Goal: Task Accomplishment & Management: Manage account settings

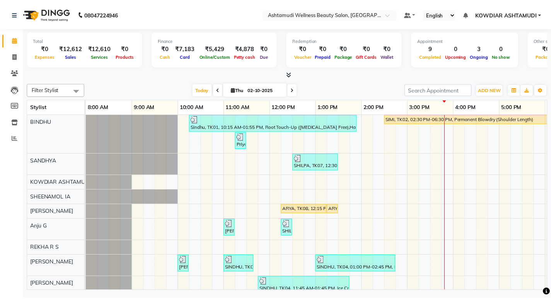
scroll to position [28, 0]
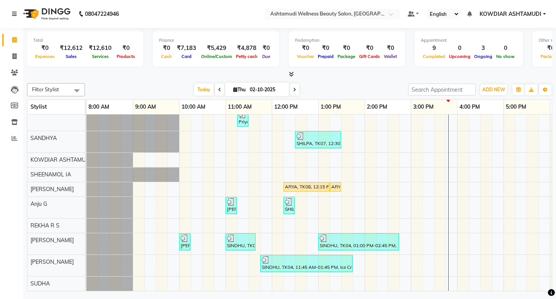
click at [327, 202] on div "Sindhu, TK01, 10:15 AM-01:55 PM, Root Touch-Up (Ammonia Free),Hair Spa,Stemcell…" at bounding box center [388, 191] width 603 height 199
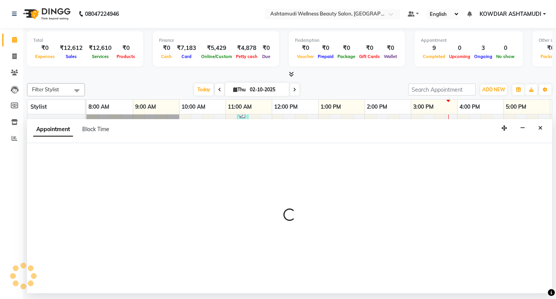
click at [327, 202] on div at bounding box center [290, 218] width 526 height 150
select select "87774"
select select "780"
select select "tentative"
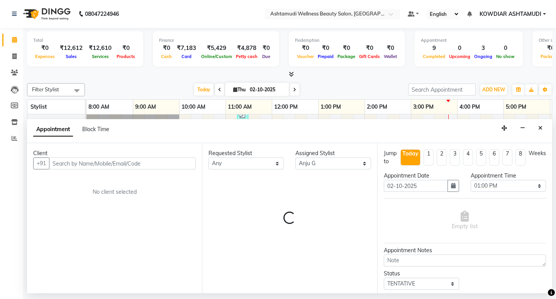
click at [82, 163] on input "text" at bounding box center [122, 163] width 147 height 12
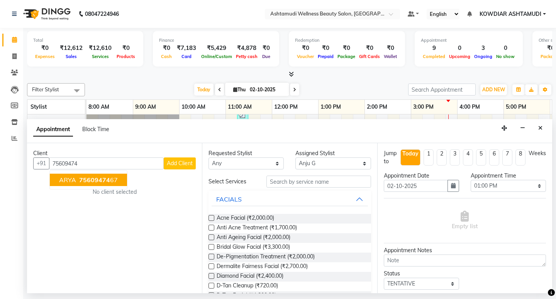
click at [70, 182] on span "ARYA" at bounding box center [67, 180] width 17 height 8
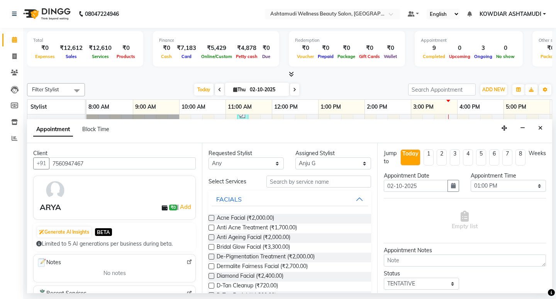
click at [70, 165] on input "7560947467" at bounding box center [122, 163] width 147 height 12
type input "7560947467"
click at [541, 129] on icon "Close" at bounding box center [541, 127] width 4 height 5
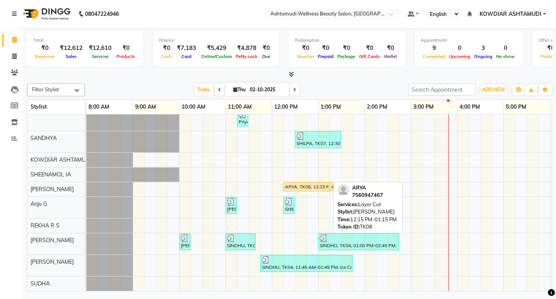
click at [315, 183] on div "ARYA, TK08, 12:15 PM-01:15 PM, Layer Cut" at bounding box center [306, 186] width 44 height 7
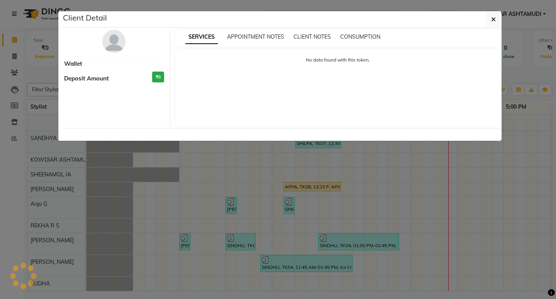
select select "1"
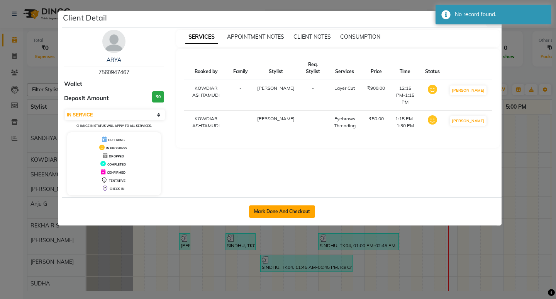
click at [286, 206] on button "Mark Done And Checkout" at bounding box center [282, 211] width 66 height 12
select select "service"
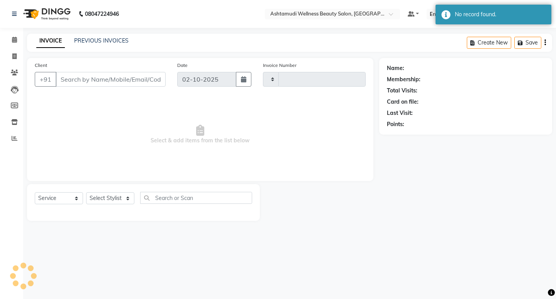
type input "2568"
select select "4668"
type input "7560947467"
select select "42591"
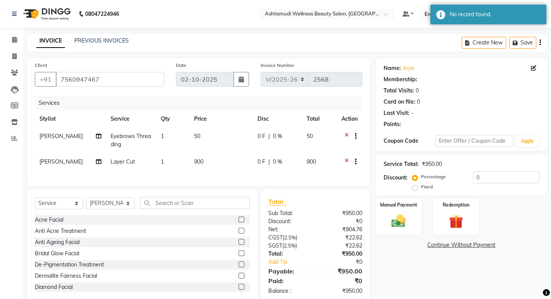
select select "1: Object"
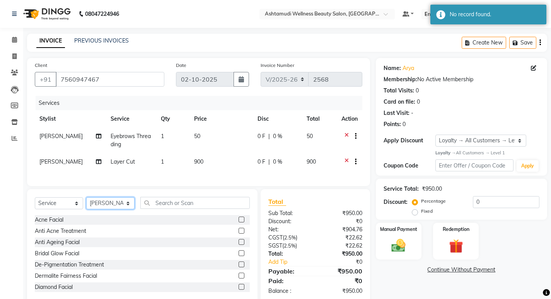
click at [116, 209] on select "Select Stylist ABISHA KARKI Anju G BINDHU KOWDIAR ASHTAMUDI REKHA R S RIMA GHAL…" at bounding box center [110, 203] width 48 height 12
select select "87774"
click at [86, 203] on select "Select Stylist ABISHA KARKI Anju G BINDHU KOWDIAR ASHTAMUDI REKHA R S RIMA GHAL…" at bounding box center [110, 203] width 48 height 12
click at [215, 208] on input "text" at bounding box center [194, 203] width 109 height 12
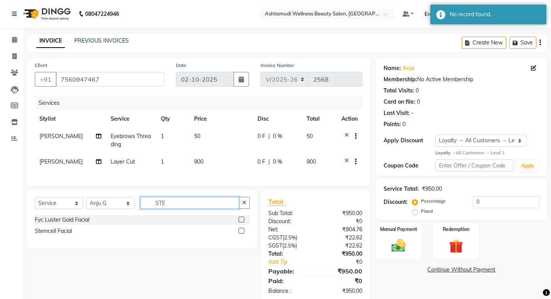
type input "STE"
click at [242, 233] on label at bounding box center [241, 231] width 6 height 6
click at [242, 233] on input "checkbox" at bounding box center [240, 230] width 5 height 5
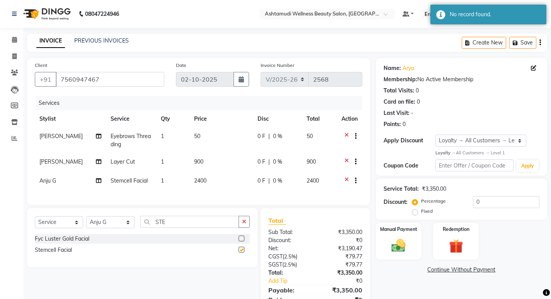
checkbox input "false"
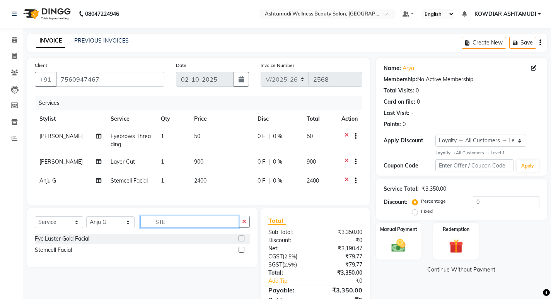
click at [176, 228] on input "STE" at bounding box center [189, 222] width 99 height 12
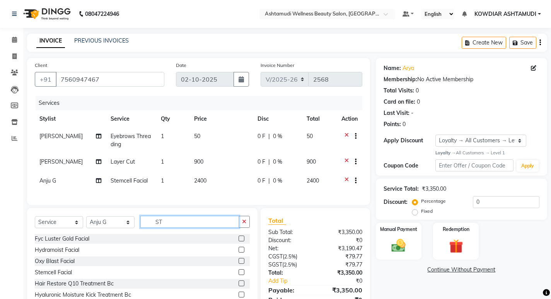
type input "S"
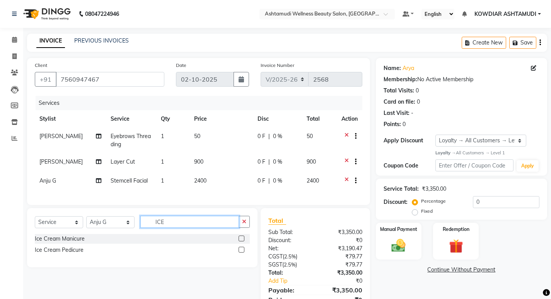
type input "ICE"
click at [242, 252] on label at bounding box center [241, 250] width 6 height 6
click at [242, 252] on input "checkbox" at bounding box center [240, 249] width 5 height 5
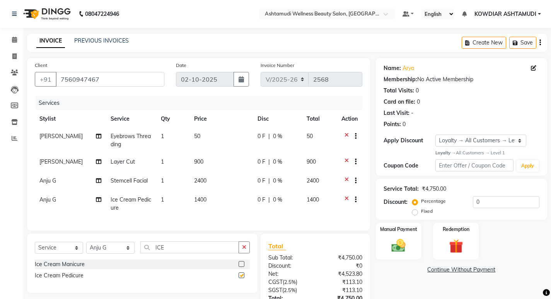
checkbox input "false"
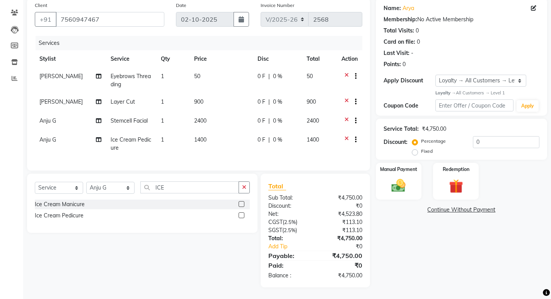
scroll to position [66, 0]
click at [65, 185] on select "Select Service Product Membership Package Voucher Prepaid Gift Card" at bounding box center [59, 188] width 48 height 12
select select "membership"
click at [35, 182] on select "Select Service Product Membership Package Voucher Prepaid Gift Card" at bounding box center [59, 188] width 48 height 12
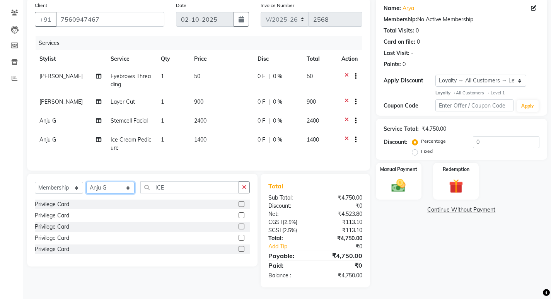
click at [111, 186] on select "Select Stylist ABISHA KARKI Anju G BINDHU KOWDIAR ASHTAMUDI REKHA R S RIMA GHAL…" at bounding box center [110, 188] width 48 height 12
select select "61508"
click at [86, 182] on select "Select Stylist ABISHA KARKI Anju G BINDHU KOWDIAR ASHTAMUDI REKHA R S RIMA GHAL…" at bounding box center [110, 188] width 48 height 12
click at [241, 202] on label at bounding box center [241, 204] width 6 height 6
click at [241, 202] on input "checkbox" at bounding box center [240, 204] width 5 height 5
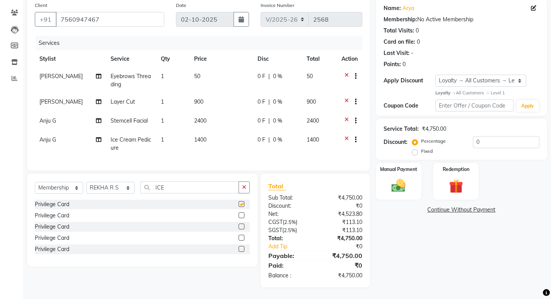
select select "select"
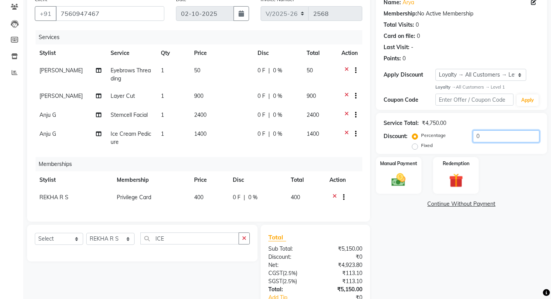
click at [494, 133] on input "0" at bounding box center [506, 136] width 66 height 12
type input "15"
click at [442, 220] on div "Name: Arya Membership: No Active Membership Total Visits: 0 Card on file: 0 Las…" at bounding box center [464, 169] width 177 height 354
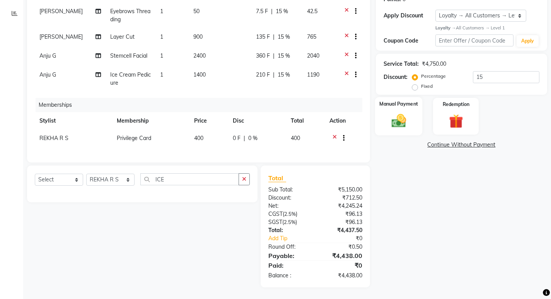
click at [393, 121] on img at bounding box center [398, 120] width 24 height 17
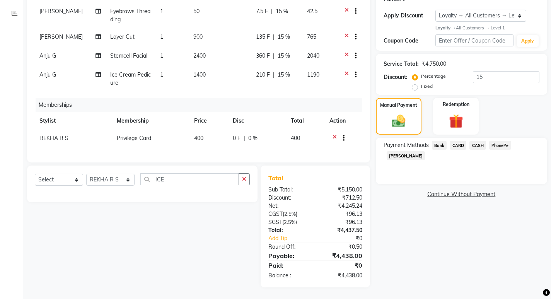
click at [497, 141] on span "PhonePe" at bounding box center [500, 145] width 22 height 9
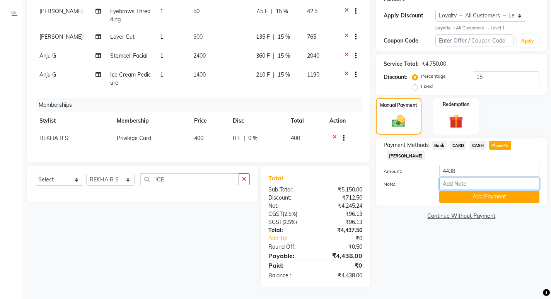
click at [482, 178] on input "Note:" at bounding box center [489, 184] width 100 height 12
type input "REKHA"
click at [500, 190] on button "Add Payment" at bounding box center [489, 196] width 100 height 12
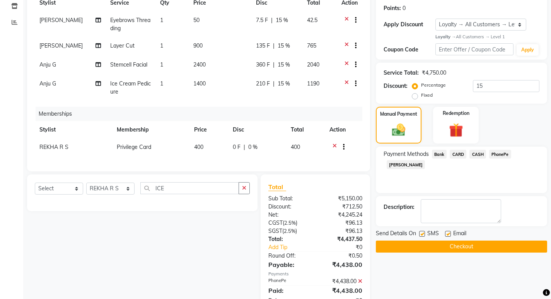
scroll to position [0, 0]
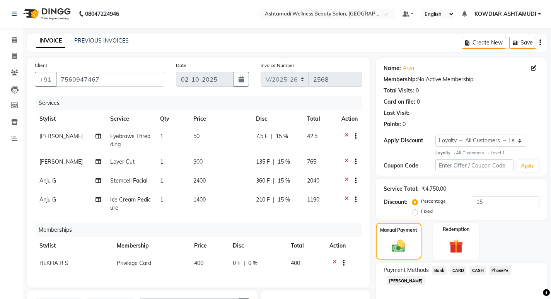
click at [494, 270] on span "PhonePe" at bounding box center [500, 269] width 22 height 9
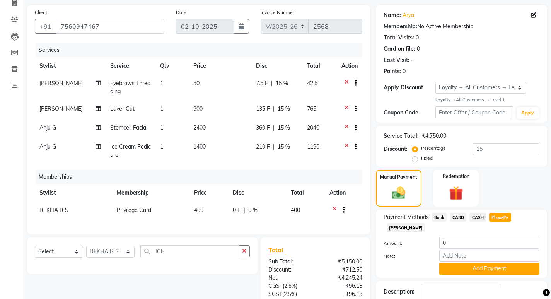
scroll to position [155, 0]
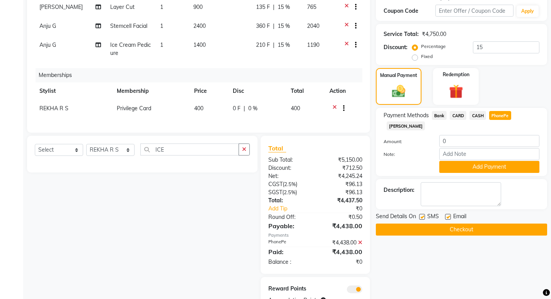
click at [423, 223] on button "Checkout" at bounding box center [461, 229] width 171 height 12
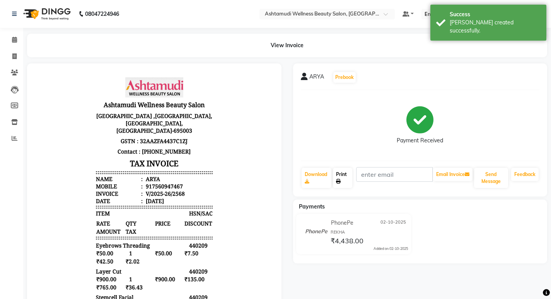
click at [339, 178] on link "Print" at bounding box center [342, 178] width 19 height 20
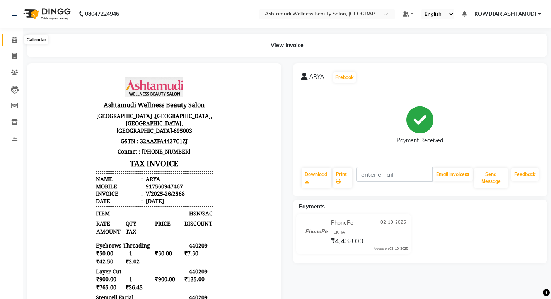
click at [17, 37] on span at bounding box center [15, 40] width 14 height 9
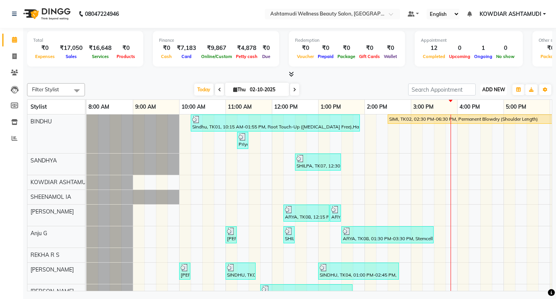
click at [497, 91] on span "ADD NEW" at bounding box center [494, 90] width 23 height 6
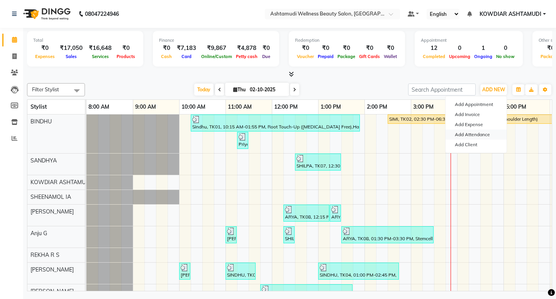
click at [483, 133] on link "Add Attendance" at bounding box center [476, 134] width 61 height 10
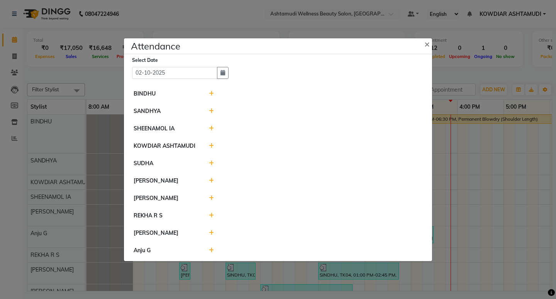
click at [212, 212] on span at bounding box center [211, 215] width 5 height 7
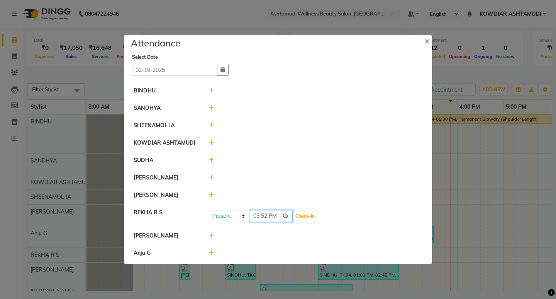
click at [254, 216] on input "15:52" at bounding box center [271, 216] width 43 height 12
type input "10:00"
click at [307, 218] on button "Check-In" at bounding box center [305, 216] width 23 height 11
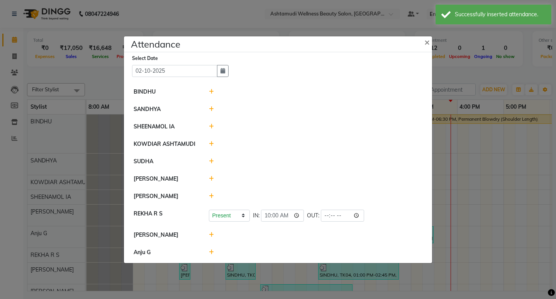
click at [213, 106] on icon at bounding box center [211, 108] width 5 height 5
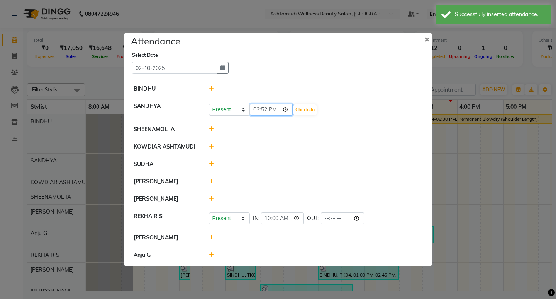
click at [255, 108] on input "15:52" at bounding box center [271, 110] width 43 height 12
type input "10:00"
click at [304, 107] on button "Check-In" at bounding box center [305, 109] width 23 height 11
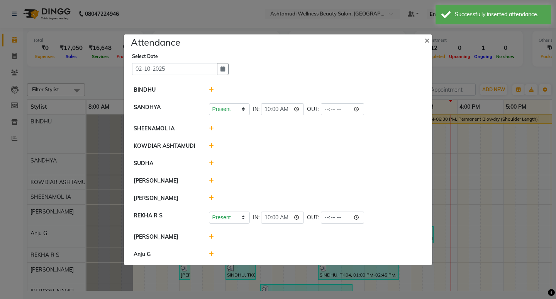
click at [213, 253] on icon at bounding box center [211, 253] width 5 height 5
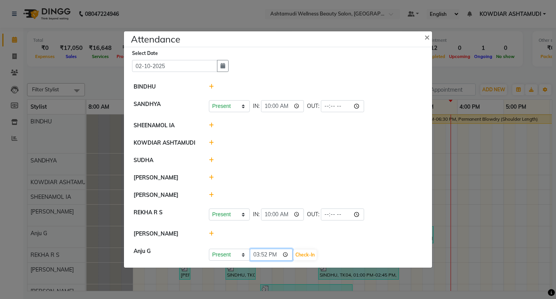
click at [258, 255] on input "15:52" at bounding box center [271, 254] width 43 height 12
type input "10:00"
click at [315, 252] on button "Check-In" at bounding box center [305, 254] width 23 height 11
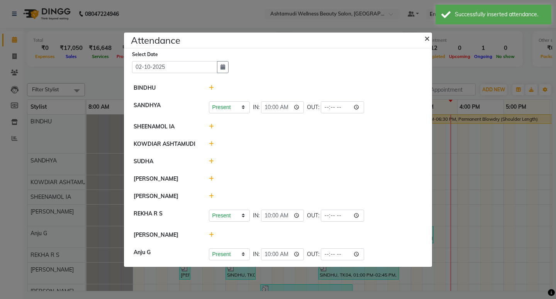
click at [425, 38] on span "×" at bounding box center [427, 38] width 5 height 12
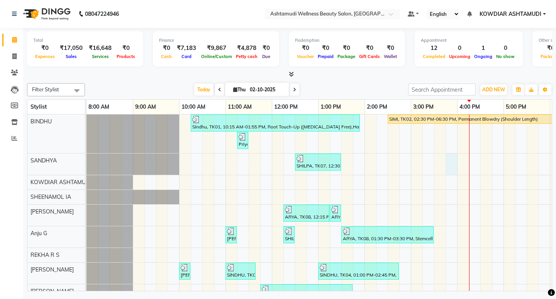
click at [448, 165] on div "Sindhu, TK01, 10:15 AM-01:55 PM, Root Touch-Up (Ammonia Free),Hair Spa,Stemcell…" at bounding box center [388, 217] width 603 height 206
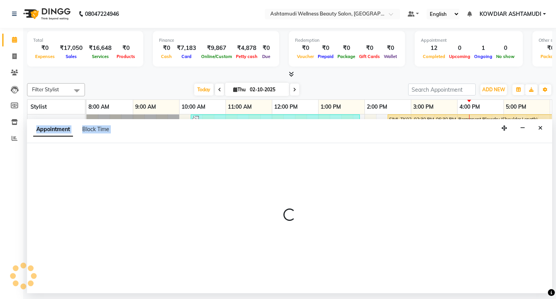
select select "27382"
select select "tentative"
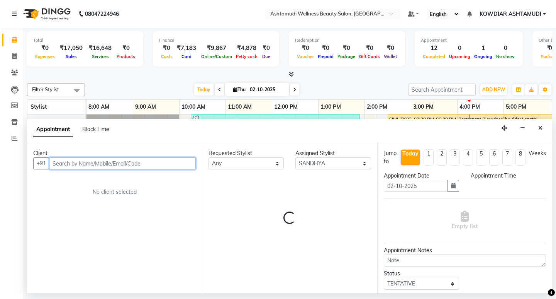
select select "945"
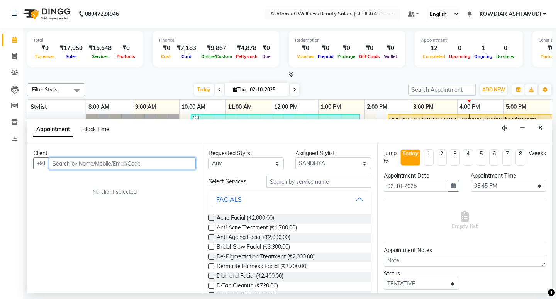
click at [98, 166] on input "text" at bounding box center [122, 163] width 147 height 12
click at [69, 164] on input "97466103087" at bounding box center [106, 163] width 115 height 12
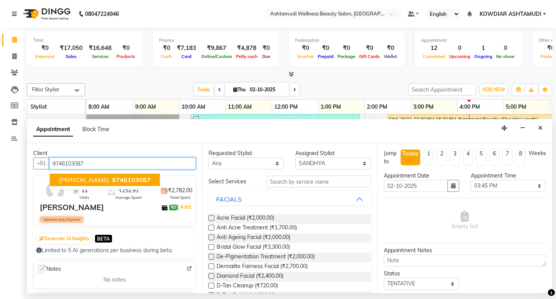
click at [119, 180] on span "9746103087" at bounding box center [131, 180] width 39 height 8
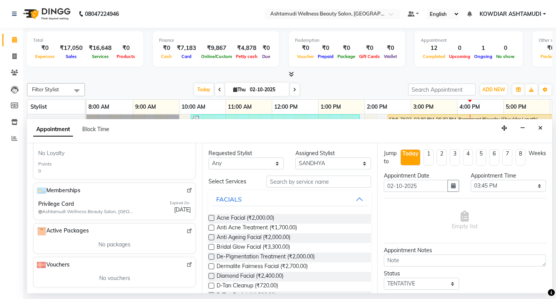
scroll to position [238, 0]
type input "9746103087"
click at [294, 182] on input "text" at bounding box center [319, 181] width 104 height 12
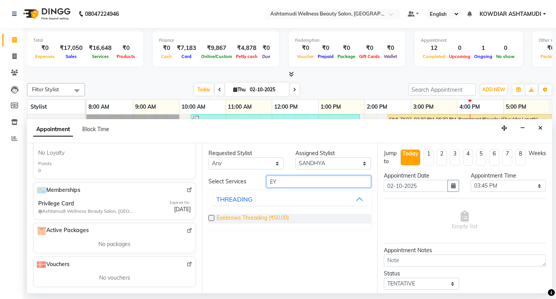
type input "EY"
click at [270, 219] on span "Eyebrows Threading (₹50.00)" at bounding box center [253, 219] width 72 height 10
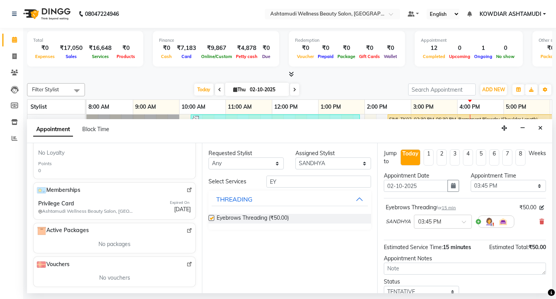
checkbox input "false"
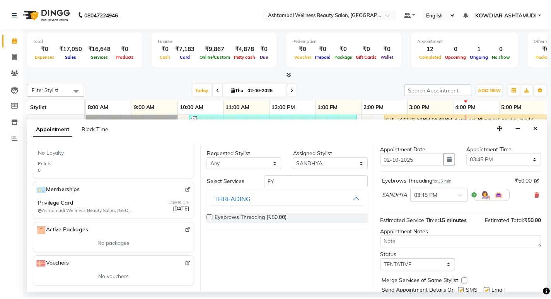
scroll to position [53, 0]
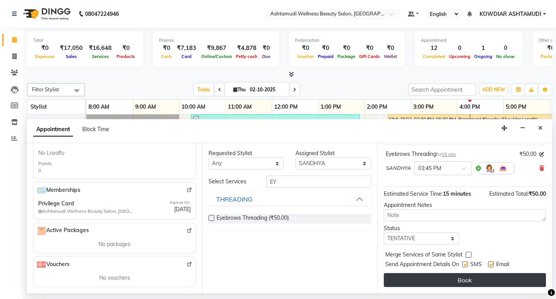
click at [462, 277] on button "Book" at bounding box center [465, 280] width 162 height 14
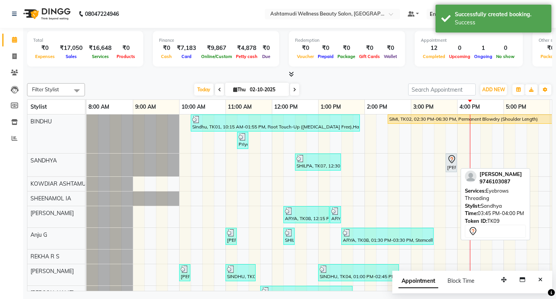
click at [452, 161] on icon at bounding box center [451, 159] width 9 height 9
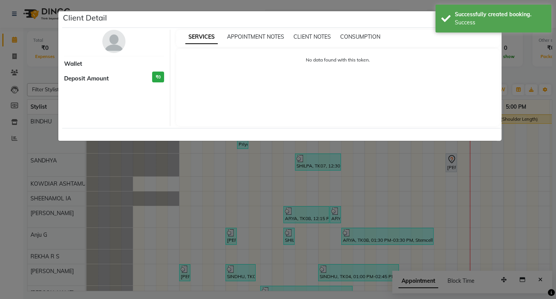
select select "7"
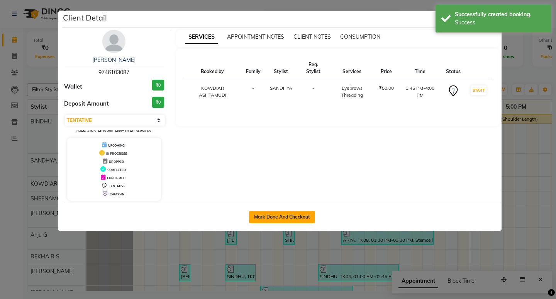
click at [287, 219] on button "Mark Done And Checkout" at bounding box center [282, 217] width 66 height 12
select select "service"
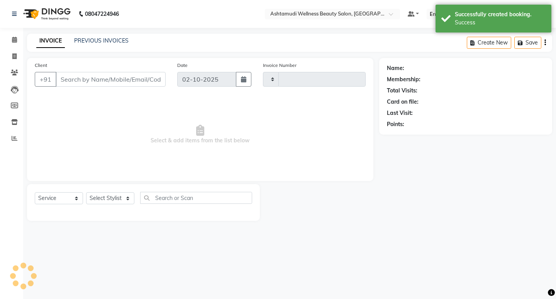
type input "2569"
select select "4668"
type input "9746103087"
select select "27382"
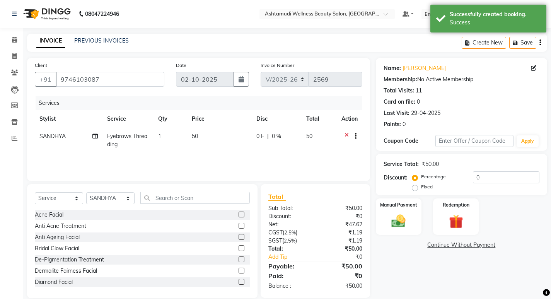
scroll to position [11, 0]
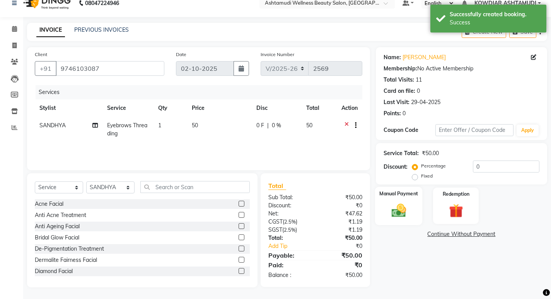
click at [394, 206] on img at bounding box center [398, 210] width 24 height 17
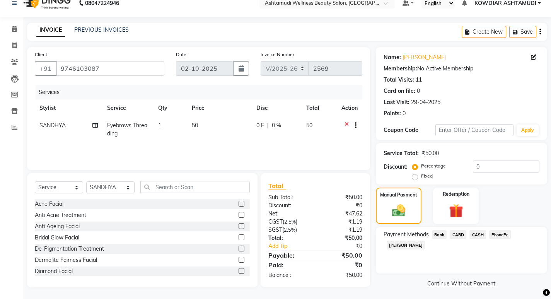
click at [502, 232] on span "PhonePe" at bounding box center [500, 234] width 22 height 9
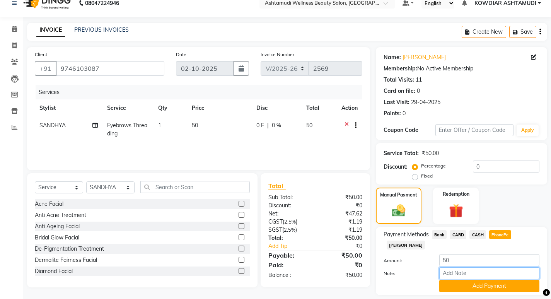
click at [495, 267] on input "Note:" at bounding box center [489, 273] width 100 height 12
type input "REKHA"
click at [488, 280] on button "Add Payment" at bounding box center [489, 286] width 100 height 12
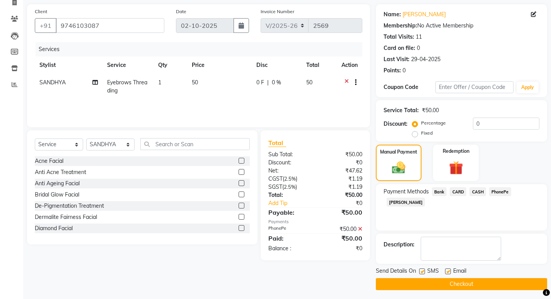
scroll to position [56, 0]
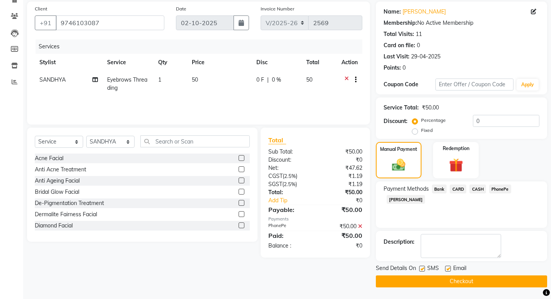
click at [463, 281] on button "Checkout" at bounding box center [461, 281] width 171 height 12
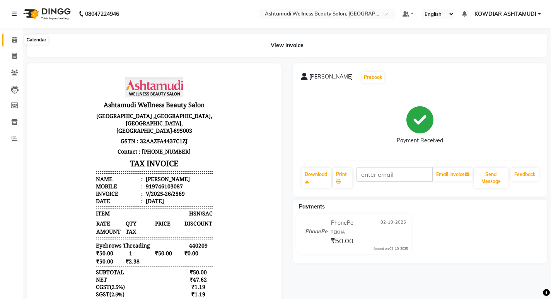
click at [15, 39] on icon at bounding box center [14, 40] width 5 height 6
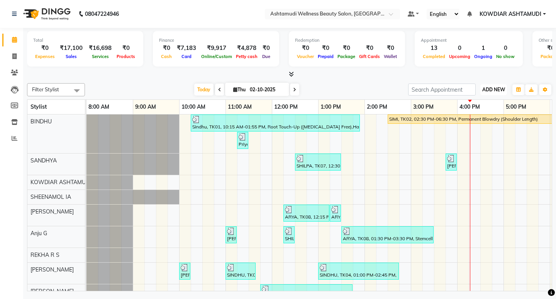
click at [497, 90] on span "ADD NEW" at bounding box center [494, 90] width 23 height 6
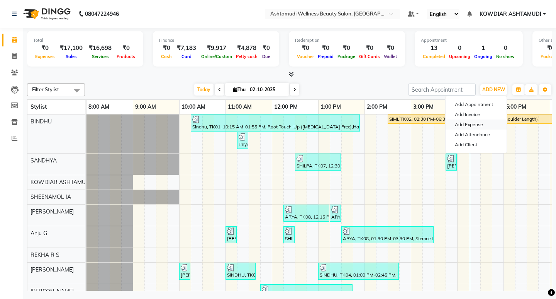
click at [472, 128] on link "Add Expense" at bounding box center [476, 124] width 61 height 10
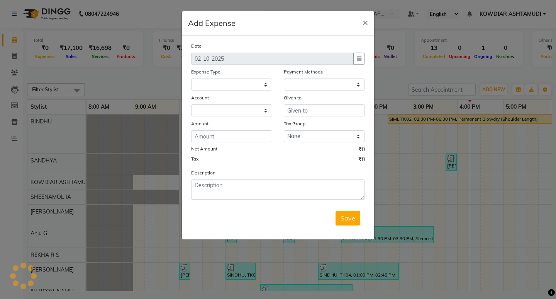
select select
select select "1"
select select "3500"
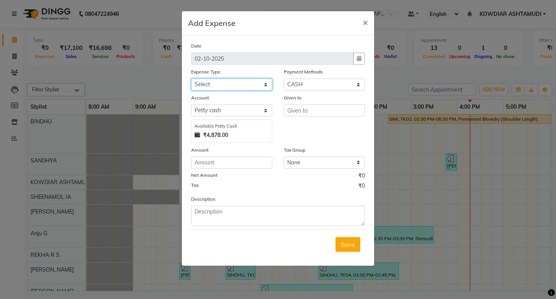
click at [253, 82] on select "Select ACCOMODATION EXPENSES ADVERTISEMENT SALES PROMOTIONAL EXPENSES Bonus BRI…" at bounding box center [231, 84] width 81 height 12
select select "6225"
click at [191, 78] on select "Select ACCOMODATION EXPENSES ADVERTISEMENT SALES PROMOTIONAL EXPENSES Bonus BRI…" at bounding box center [231, 84] width 81 height 12
click at [294, 116] on input "text" at bounding box center [324, 110] width 81 height 12
type input "MILK"
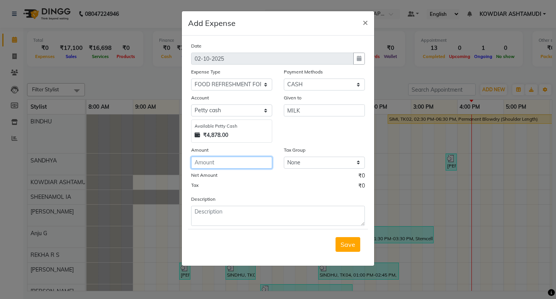
click at [221, 167] on input "number" at bounding box center [231, 162] width 81 height 12
type input "52"
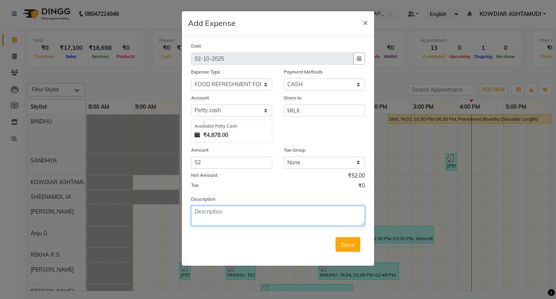
click at [241, 217] on textarea at bounding box center [278, 216] width 174 height 20
type textarea "MILK"
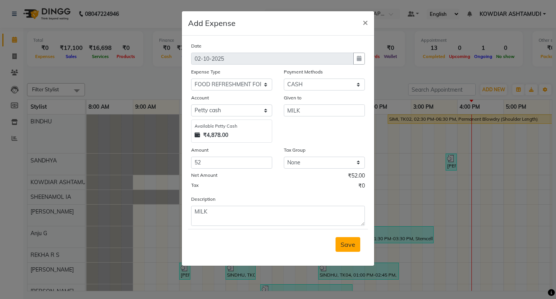
click at [347, 247] on span "Save" at bounding box center [348, 244] width 15 height 8
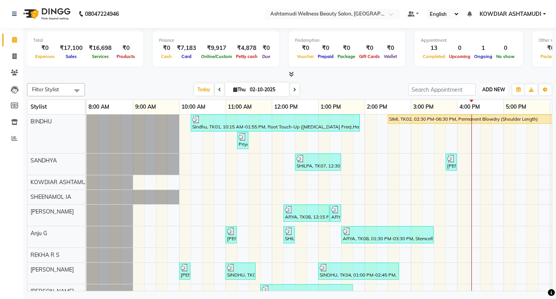
click at [502, 85] on button "ADD NEW Toggle Dropdown" at bounding box center [494, 89] width 27 height 11
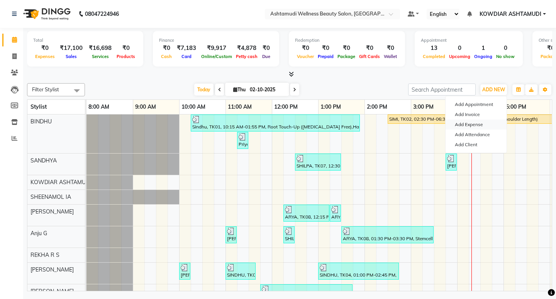
click at [473, 125] on link "Add Expense" at bounding box center [476, 124] width 61 height 10
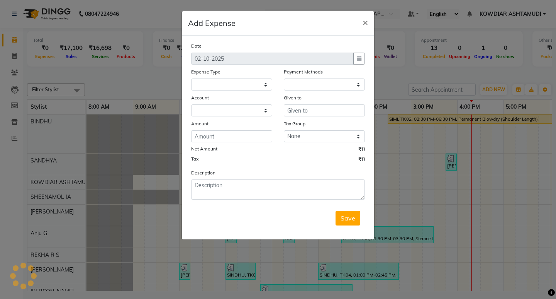
select select
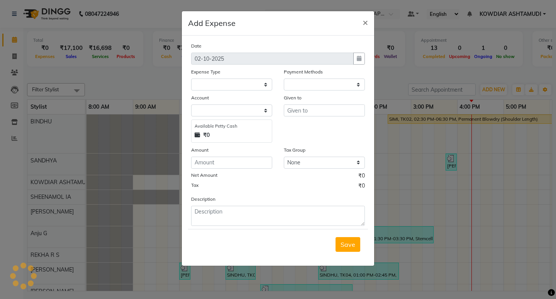
select select "1"
select select "3500"
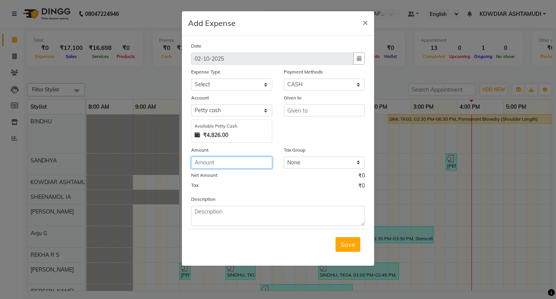
click at [200, 163] on input "number" at bounding box center [231, 162] width 81 height 12
type input "330"
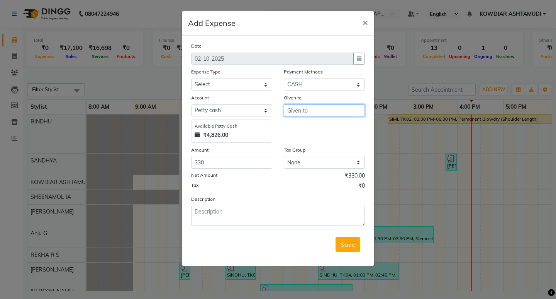
click at [293, 112] on input "text" at bounding box center [324, 110] width 81 height 12
type input "SEVENTEN"
click at [235, 83] on select "Select ACCOMODATION EXPENSES ADVERTISEMENT SALES PROMOTIONAL EXPENSES Bonus BRI…" at bounding box center [231, 84] width 81 height 12
select select "6236"
click at [191, 78] on select "Select ACCOMODATION EXPENSES ADVERTISEMENT SALES PROMOTIONAL EXPENSES Bonus BRI…" at bounding box center [231, 84] width 81 height 12
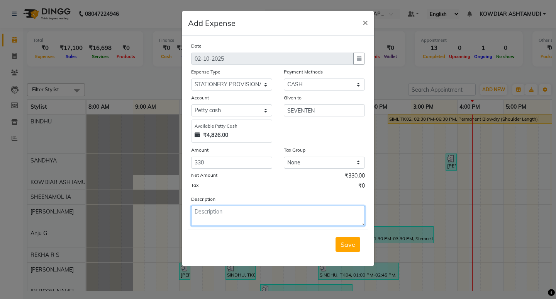
click at [227, 220] on textarea at bounding box center [278, 216] width 174 height 20
type textarea "SURF,GARBAGE ETCC.."
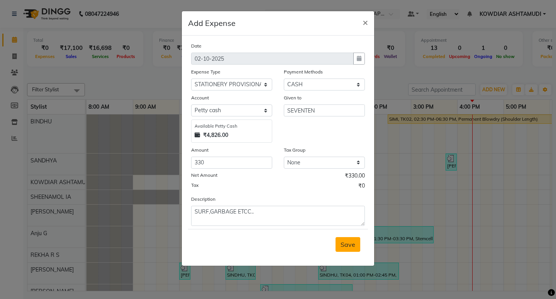
click at [343, 249] on button "Save" at bounding box center [348, 244] width 25 height 15
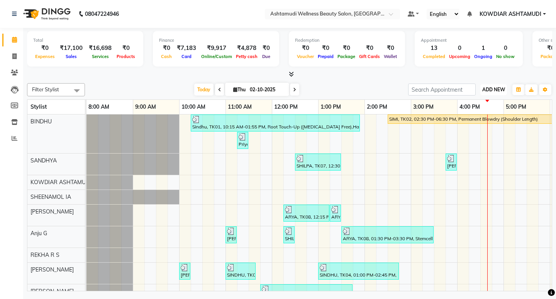
click at [498, 87] on span "ADD NEW" at bounding box center [494, 90] width 23 height 6
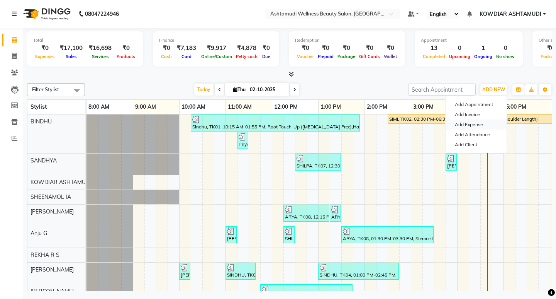
click at [483, 122] on link "Add Expense" at bounding box center [476, 124] width 61 height 10
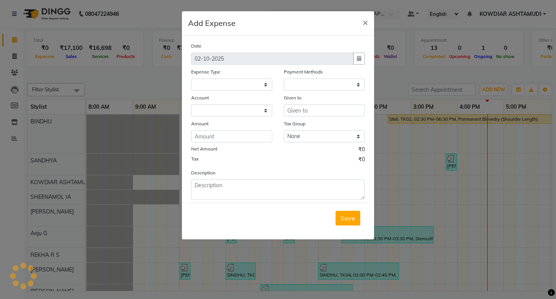
select select
select select "1"
select select "3500"
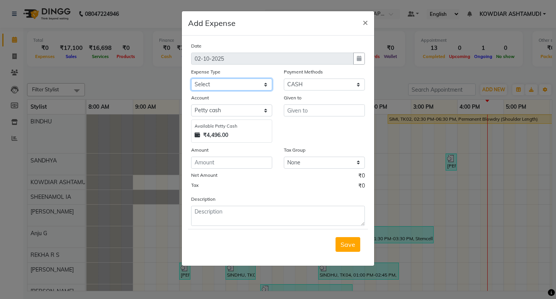
click at [257, 84] on select "Select ACCOMODATION EXPENSES ADVERTISEMENT SALES PROMOTIONAL EXPENSES Bonus BRI…" at bounding box center [231, 84] width 81 height 12
click at [245, 88] on select "Select ACCOMODATION EXPENSES ADVERTISEMENT SALES PROMOTIONAL EXPENSES Bonus BRI…" at bounding box center [231, 84] width 81 height 12
click at [366, 24] on span "×" at bounding box center [365, 22] width 5 height 12
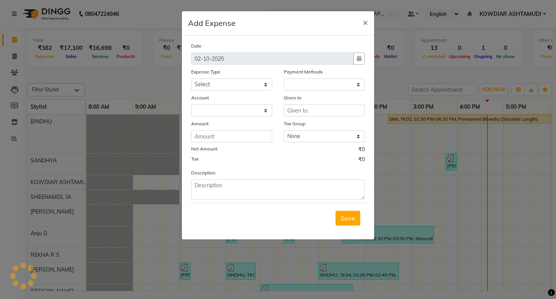
select select "1"
select select "3500"
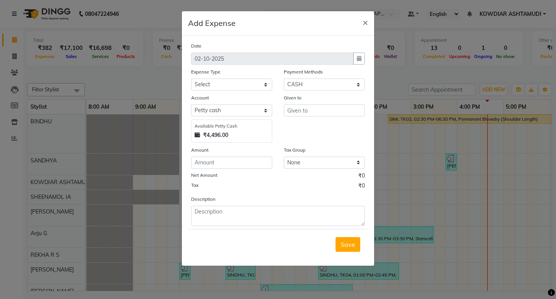
click at [226, 93] on div "Date 02-10-2025 Expense Type Select ACCOMODATION EXPENSES ADVERTISEMENT SALES P…" at bounding box center [278, 134] width 174 height 184
click at [225, 88] on select "Select ACCOMODATION EXPENSES ADVERTISEMENT SALES PROMOTIONAL EXPENSES Bonus BRI…" at bounding box center [231, 84] width 81 height 12
select select "6175"
click at [191, 78] on select "Select ACCOMODATION EXPENSES ADVERTISEMENT SALES PROMOTIONAL EXPENSES Bonus BRI…" at bounding box center [231, 84] width 81 height 12
click at [289, 109] on input "text" at bounding box center [324, 110] width 81 height 12
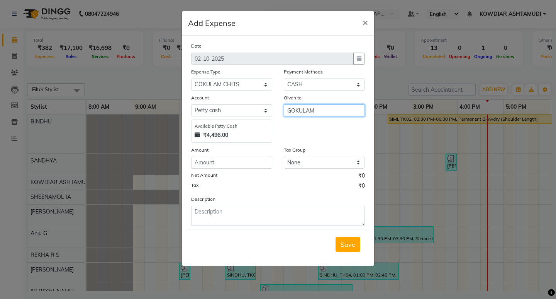
type input "GOKULAM"
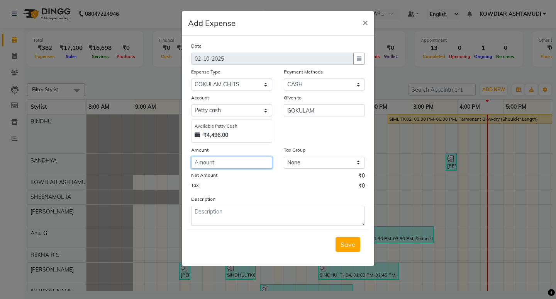
click at [254, 164] on input "number" at bounding box center [231, 162] width 81 height 12
type input "1500"
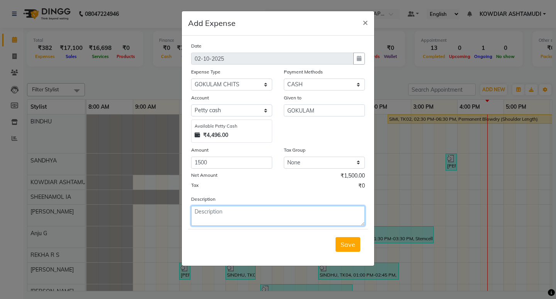
click at [226, 212] on textarea at bounding box center [278, 216] width 174 height 20
type textarea "GOKULAM CHITTY"
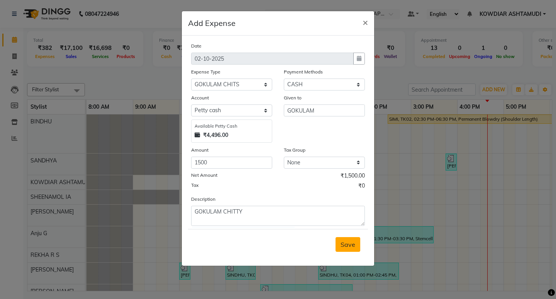
click at [359, 247] on button "Save" at bounding box center [348, 244] width 25 height 15
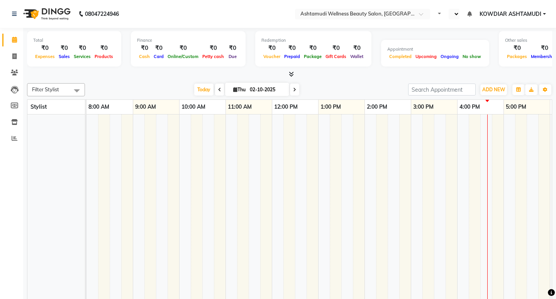
select select "en"
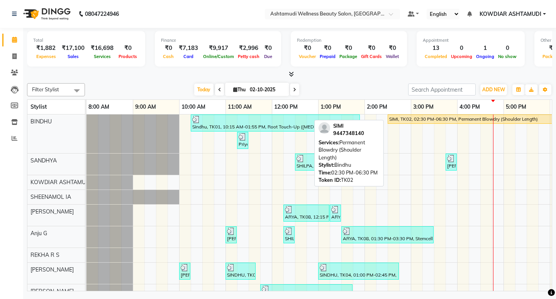
click at [469, 119] on div "SIMI, TK02, 02:30 PM-06:30 PM, Permanent Blowdry (Shoulder Length)" at bounding box center [481, 119] width 184 height 7
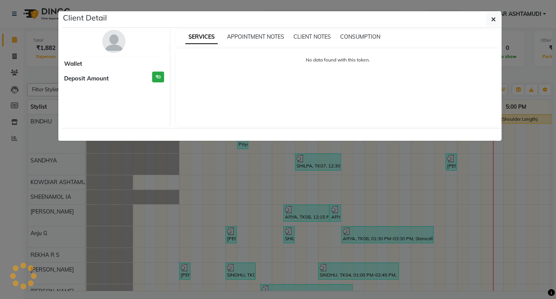
select select "1"
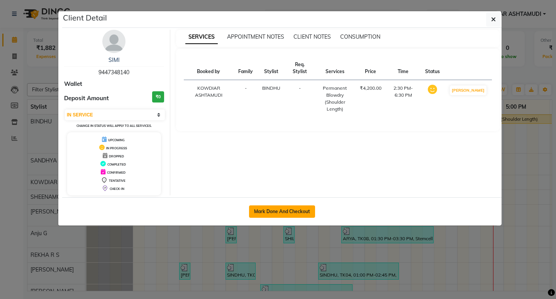
click at [271, 210] on button "Mark Done And Checkout" at bounding box center [282, 211] width 66 height 12
select select "service"
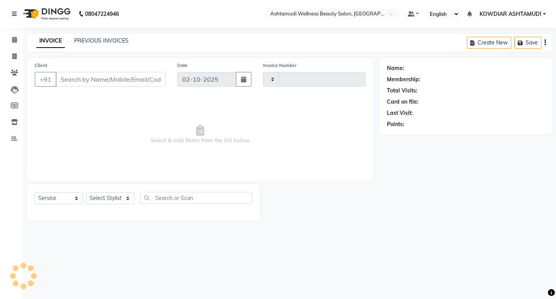
type input "2570"
select select "4668"
type input "9447348140"
select select "27377"
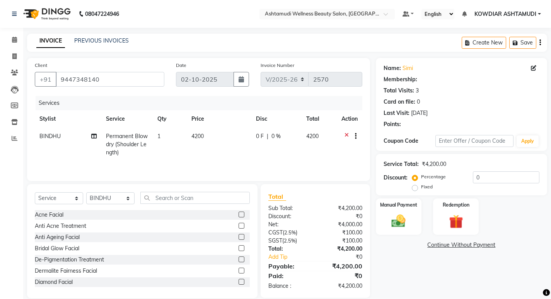
select select "1: Object"
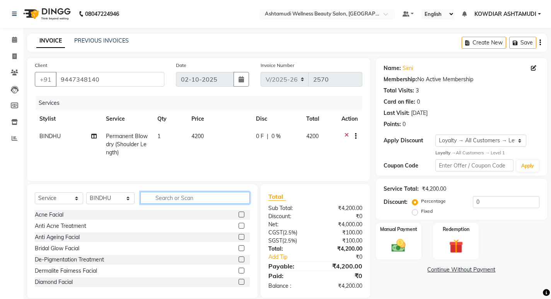
click at [189, 194] on input "text" at bounding box center [194, 198] width 109 height 12
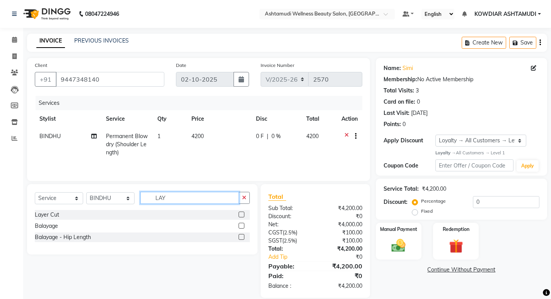
type input "LAY"
click at [243, 214] on label at bounding box center [241, 214] width 6 height 6
click at [243, 214] on input "checkbox" at bounding box center [240, 214] width 5 height 5
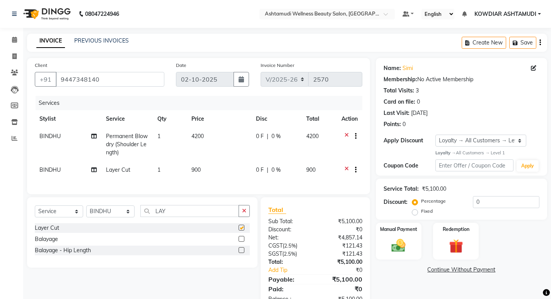
checkbox input "false"
click at [51, 217] on select "Select Service Product Membership Package Voucher Prepaid Gift Card" at bounding box center [59, 211] width 48 height 12
select select "product"
click at [35, 211] on select "Select Service Product Membership Package Voucher Prepaid Gift Card" at bounding box center [59, 211] width 48 height 12
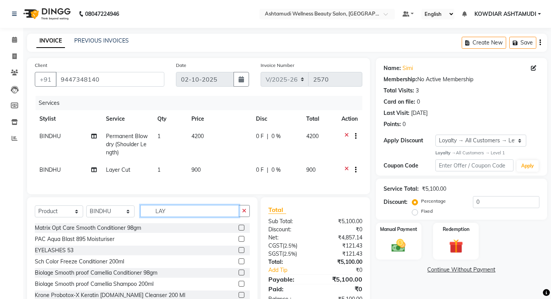
click at [183, 213] on input "LAY" at bounding box center [189, 211] width 99 height 12
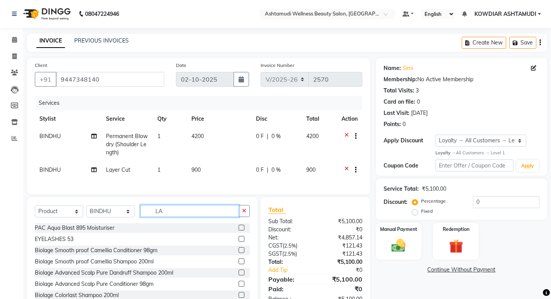
type input "L"
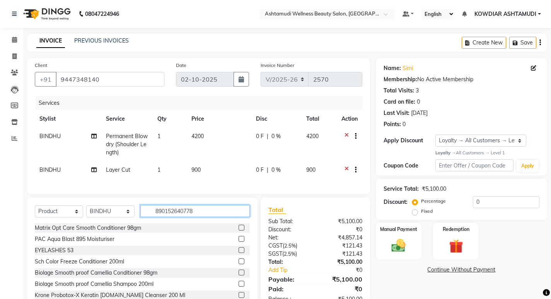
type input "8901526407781"
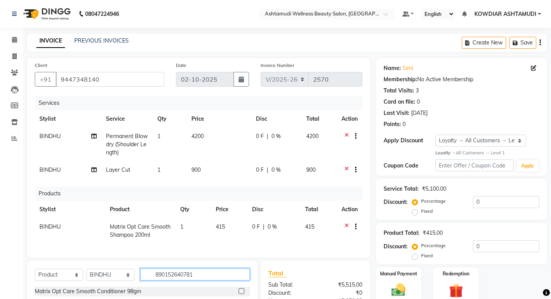
type input "8901526407811"
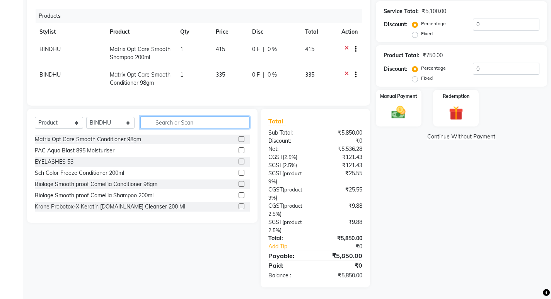
scroll to position [183, 0]
click at [404, 97] on div "Manual Payment" at bounding box center [398, 108] width 48 height 38
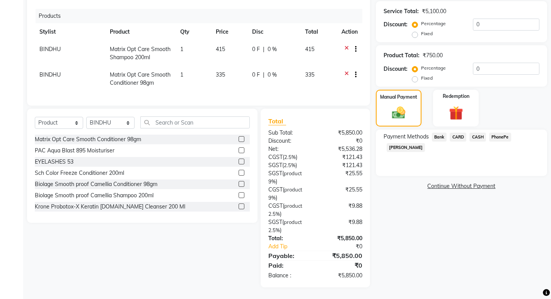
click at [505, 133] on span "PhonePe" at bounding box center [500, 137] width 22 height 9
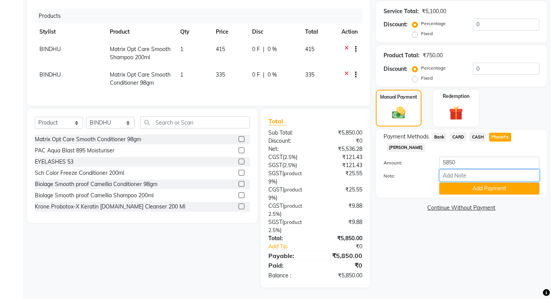
click at [475, 169] on input "Note:" at bounding box center [489, 175] width 100 height 12
type input "REKHA"
click at [495, 182] on button "Add Payment" at bounding box center [489, 188] width 100 height 12
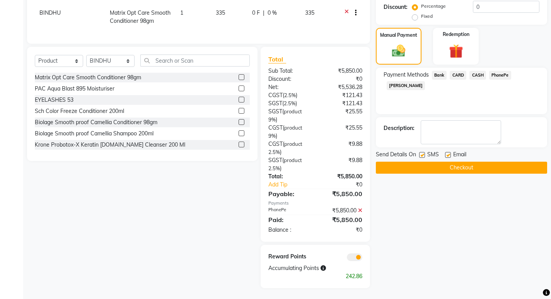
scroll to position [246, 0]
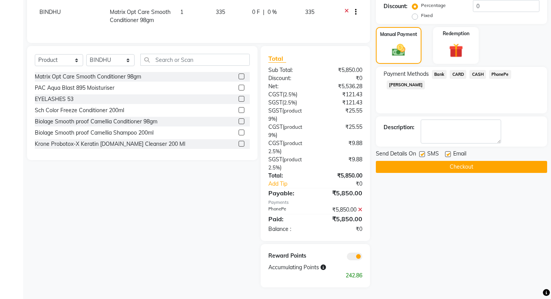
click at [466, 161] on button "Checkout" at bounding box center [461, 167] width 171 height 12
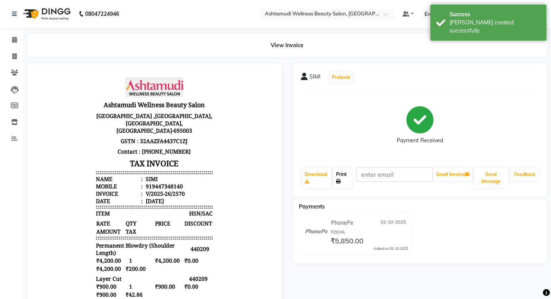
click at [344, 180] on link "Print" at bounding box center [342, 178] width 19 height 20
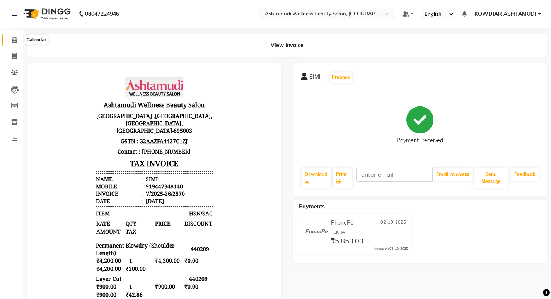
click at [15, 41] on icon at bounding box center [14, 40] width 5 height 6
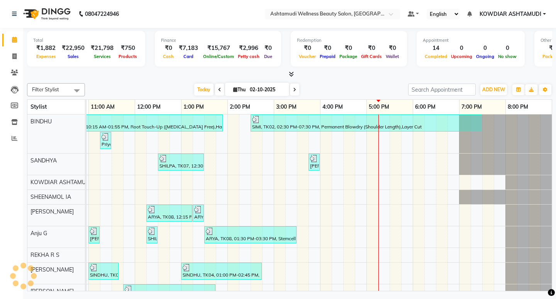
scroll to position [0, 137]
click at [15, 141] on span at bounding box center [15, 138] width 14 height 9
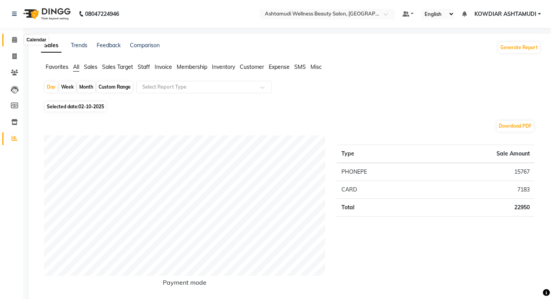
click at [15, 36] on span at bounding box center [15, 40] width 14 height 9
